Goal: Communication & Community: Answer question/provide support

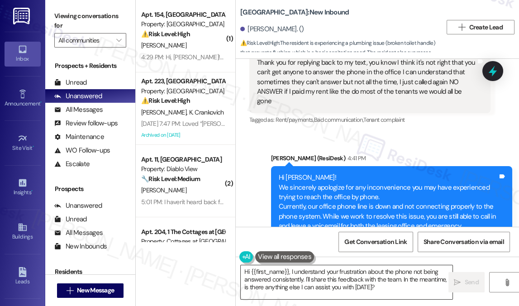
scroll to position [14368, 0]
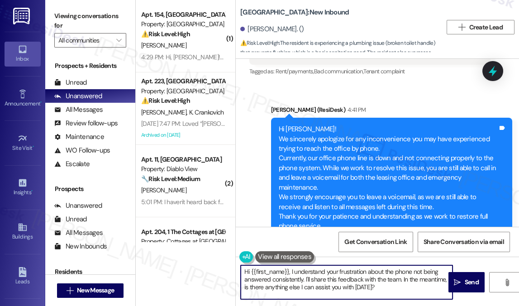
drag, startPoint x: 384, startPoint y: 289, endPoint x: 291, endPoint y: 270, distance: 94.3
click at [291, 270] on textarea "Hi {{first_name}}, I understand your frustration about the phone not being answ…" at bounding box center [347, 282] width 212 height 34
paste textarea "Our phones are not working I apologize for the delay i have placed a work order…"
click at [295, 269] on textarea "Hi {{first_name}}, Our phones are not working I apologize for the delay i have …" at bounding box center [347, 282] width 212 height 34
click at [292, 271] on textarea "Hi {{first_name}}, our phones are not working I apologize for the delay i have …" at bounding box center [347, 282] width 212 height 34
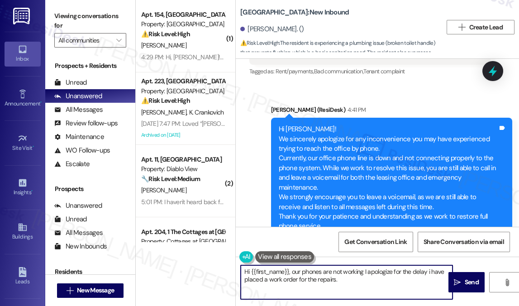
click at [428, 266] on textarea "Hi {{first_name}}, our phones are not working I apologize for the delay i have …" at bounding box center [347, 282] width 212 height 34
type textarea "Hi {{first_name}}, our phones are not working I apologize for the delay. Our te…"
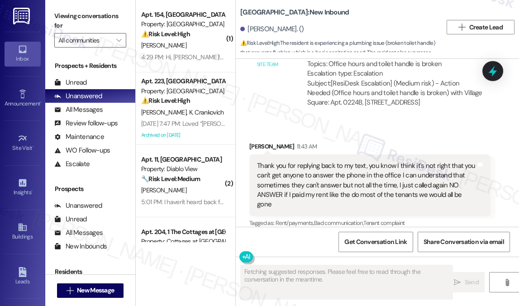
scroll to position [14454, 0]
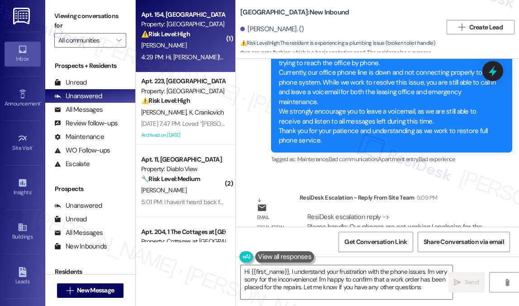
type textarea "Hi {{first_name}}, I understand your frustration with the phone issues. I'm ver…"
